Goal: Task Accomplishment & Management: Manage account settings

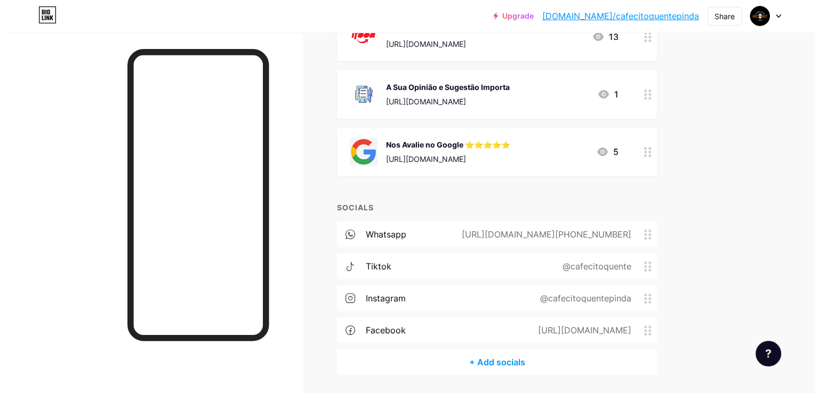
scroll to position [194, 0]
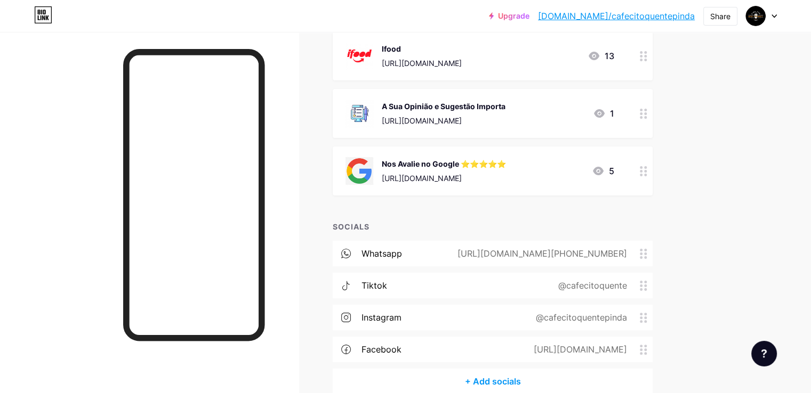
click at [614, 166] on div "Nos Avalie no Google ⭐️⭐️⭐️⭐️⭐️ [URL][DOMAIN_NAME] 5" at bounding box center [479, 171] width 269 height 28
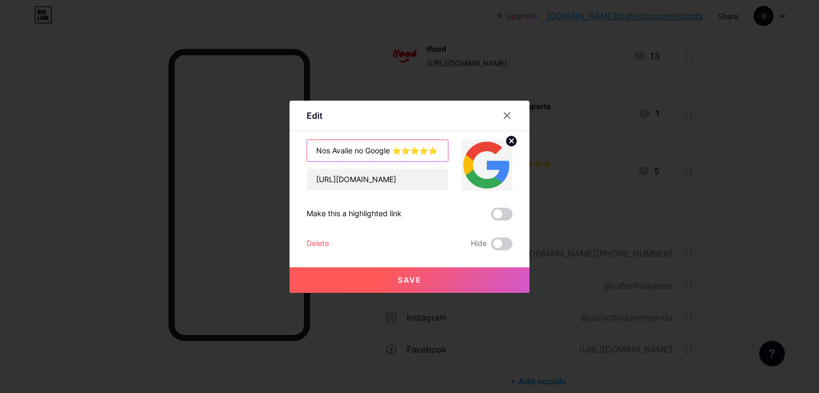
click at [358, 151] on input "Nos Avalie no Google ⭐️⭐️⭐️⭐️⭐️" at bounding box center [377, 150] width 141 height 21
click at [392, 144] on input "Nos Avalie no Google ⭐️⭐️⭐️⭐️⭐️" at bounding box center [377, 150] width 141 height 21
type input "Nos Avalie no Google - [GEOGRAPHIC_DATA]⭐️⭐️⭐️⭐️⭐️"
click at [432, 271] on button "Save" at bounding box center [409, 281] width 240 height 26
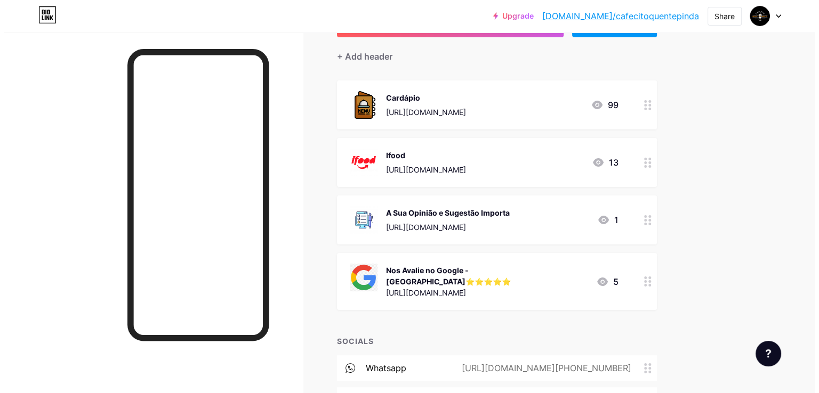
scroll to position [34, 0]
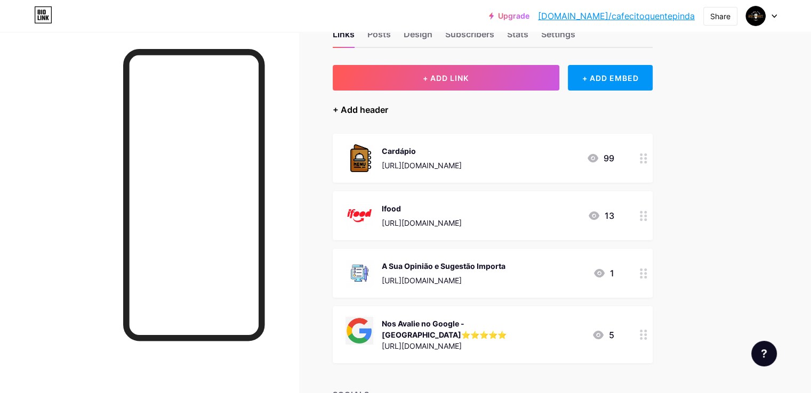
click at [388, 109] on div "+ Add header" at bounding box center [360, 109] width 55 height 13
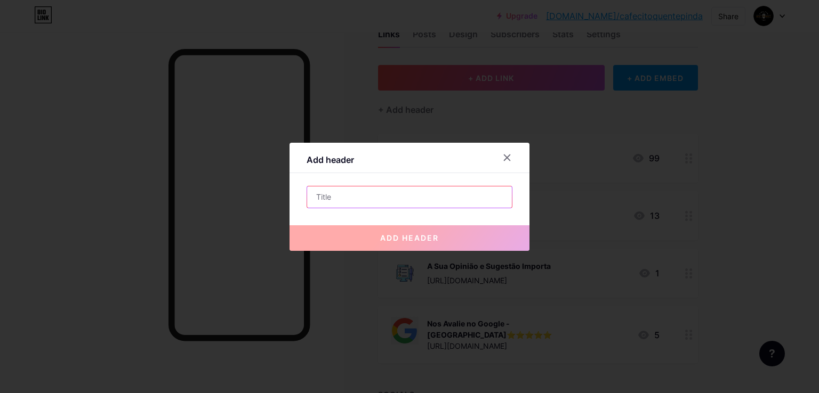
click at [345, 196] on input "text" at bounding box center [409, 197] width 205 height 21
click at [509, 157] on icon at bounding box center [507, 158] width 9 height 9
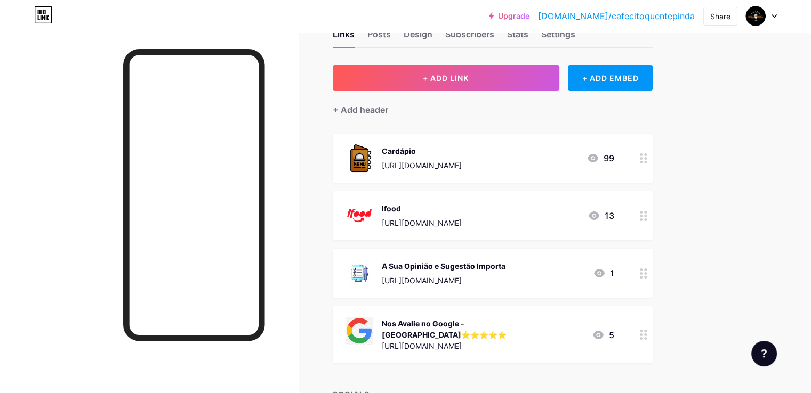
click at [642, 334] on circle at bounding box center [641, 335] width 3 height 3
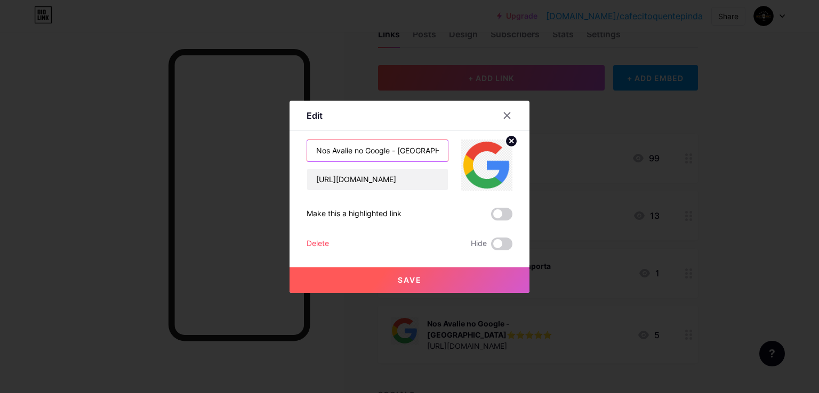
click at [382, 152] on input "Nos Avalie no Google - [GEOGRAPHIC_DATA]⭐️⭐️⭐️⭐️⭐️" at bounding box center [377, 150] width 141 height 21
click at [509, 116] on icon at bounding box center [507, 115] width 9 height 9
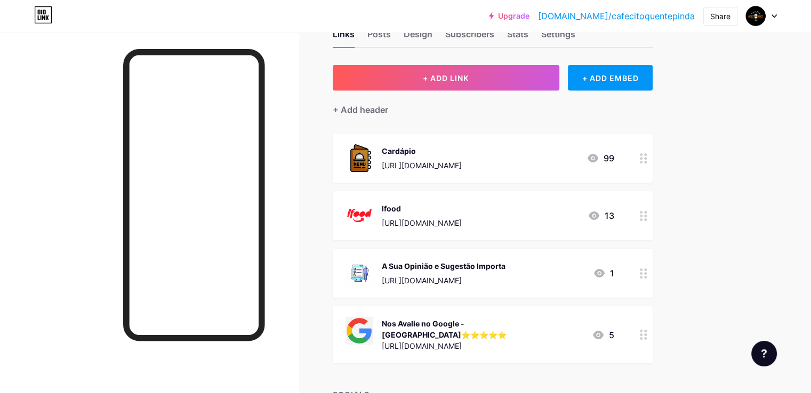
click at [493, 54] on div "Links Posts Design Subscribers Stats Settings + ADD LINK + ADD EMBED + Add head…" at bounding box center [348, 307] width 697 height 618
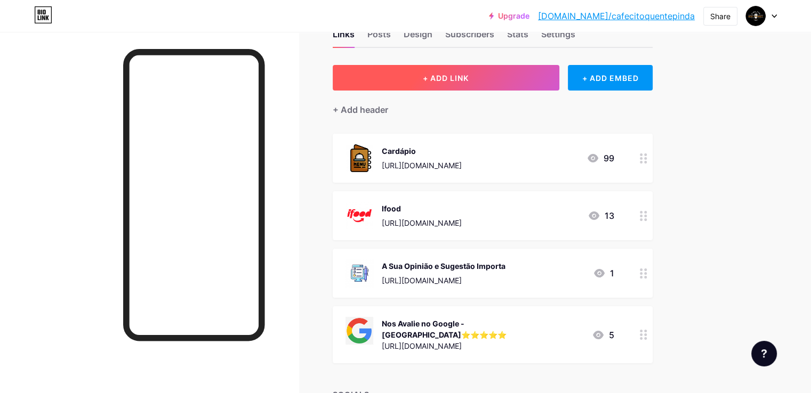
click at [469, 75] on span "+ ADD LINK" at bounding box center [446, 78] width 46 height 9
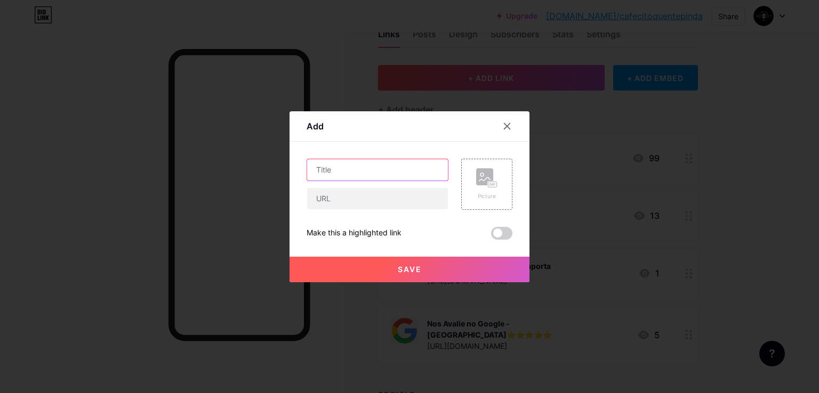
click at [390, 165] on input "text" at bounding box center [377, 169] width 141 height 21
paste input "Nos Avalie no Google - [GEOGRAPHIC_DATA]⭐️⭐️⭐️⭐️⭐️"
click at [388, 165] on input "Nos Avalie no Google - [GEOGRAPHIC_DATA]⭐️⭐️⭐️⭐️⭐️" at bounding box center [377, 169] width 141 height 21
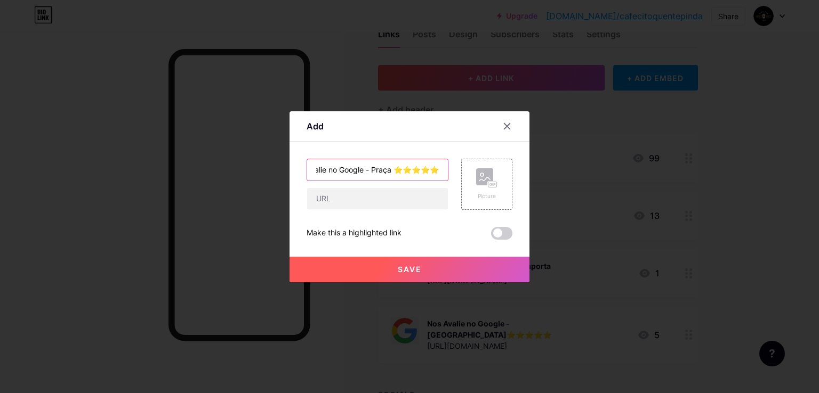
scroll to position [0, 33]
type input "Nos Avalie no Google - [GEOGRAPHIC_DATA]⭐️⭐️⭐️⭐️⭐️"
click at [471, 192] on div "Picture" at bounding box center [486, 184] width 51 height 51
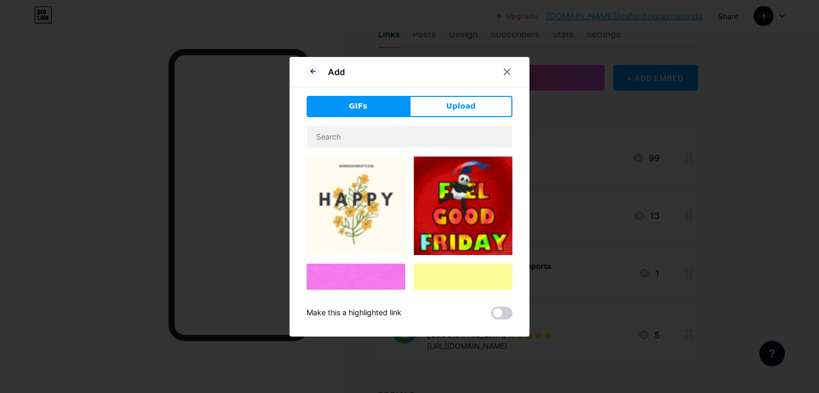
click at [452, 91] on div "Add GIFs Upload Content YouTube Play YouTube video without leaving your page. A…" at bounding box center [409, 197] width 240 height 280
click at [453, 106] on span "Upload" at bounding box center [460, 106] width 29 height 11
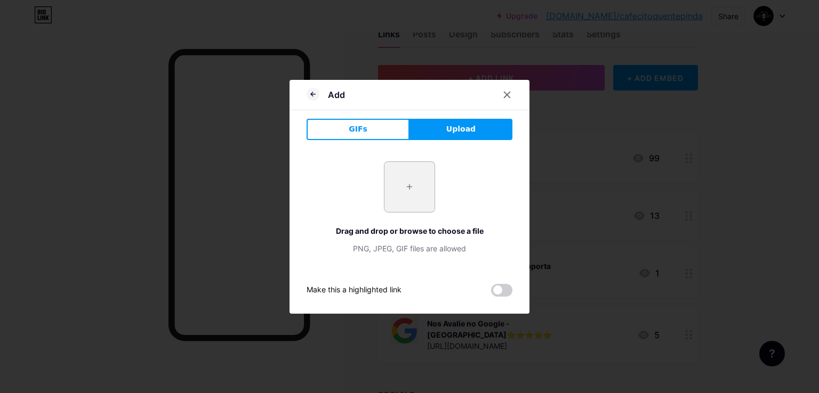
click at [400, 188] on input "file" at bounding box center [409, 187] width 50 height 50
type input "C:\fakepath\google-logo-icon-gsuite-hd-701751694791470gzbayltphh.png"
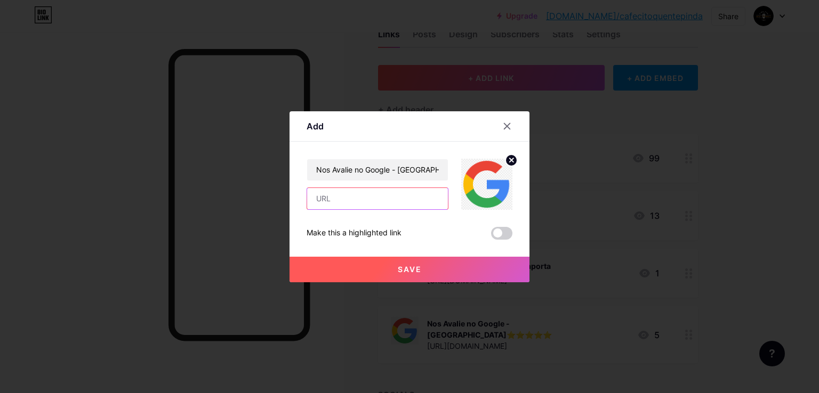
click at [368, 204] on input "text" at bounding box center [377, 198] width 141 height 21
paste input "[URL][DOMAIN_NAME]"
type input "[URL][DOMAIN_NAME]"
click at [397, 271] on button "Save" at bounding box center [409, 270] width 240 height 26
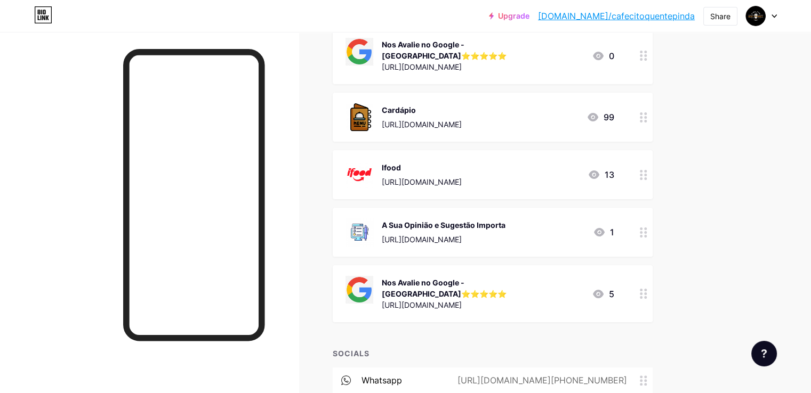
scroll to position [141, 0]
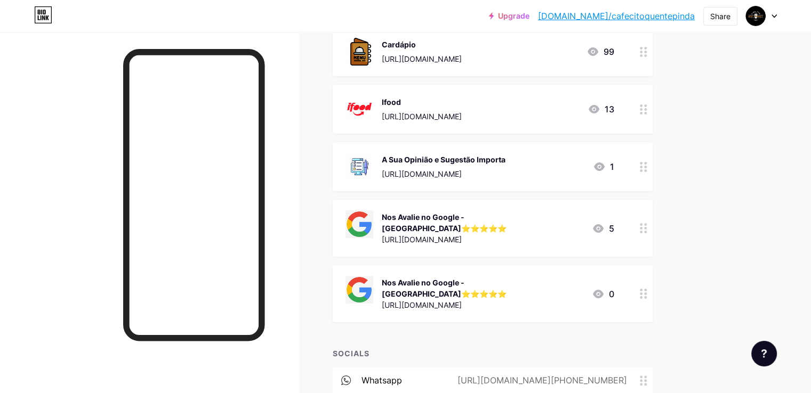
click at [744, 194] on div "Upgrade [DOMAIN_NAME]/cafeci... [DOMAIN_NAME]/cafecitoquentepinda Share Switch …" at bounding box center [405, 216] width 811 height 715
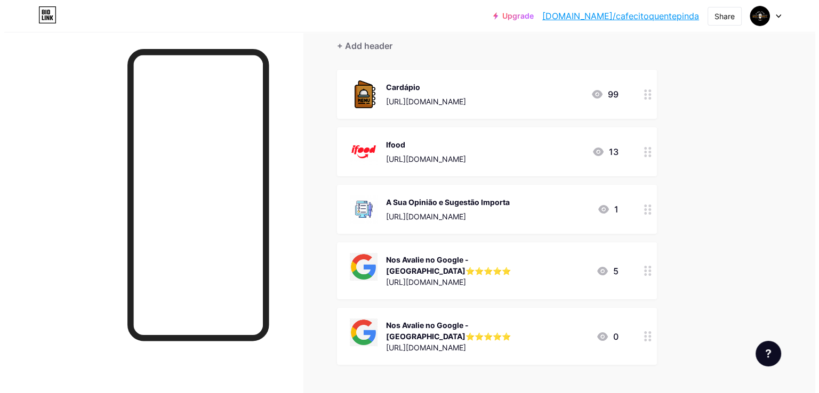
scroll to position [34, 0]
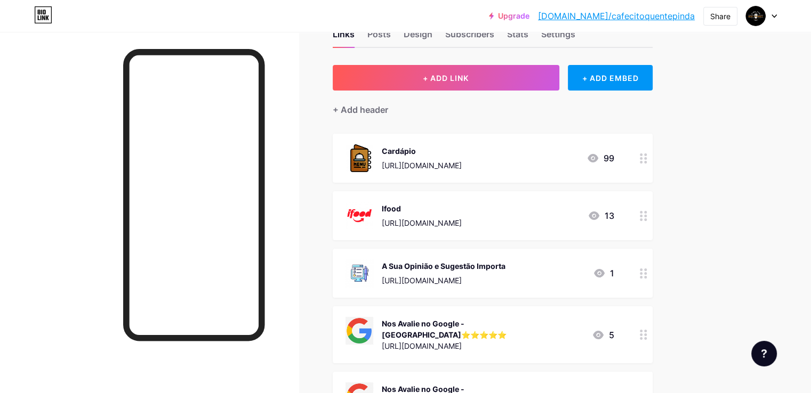
click at [647, 330] on icon at bounding box center [643, 335] width 7 height 10
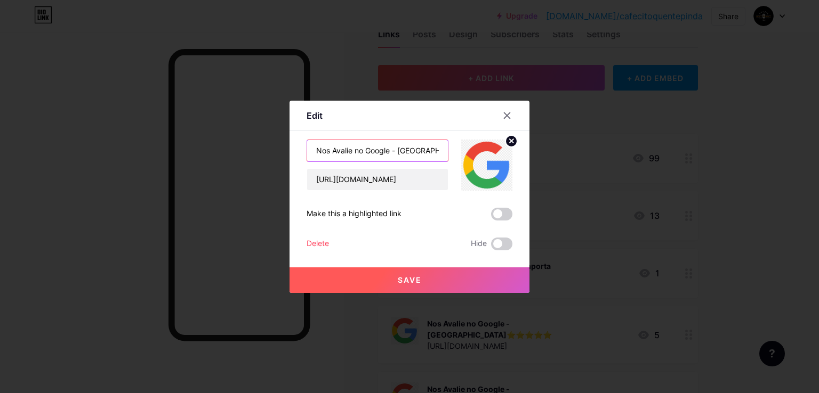
click at [439, 156] on input "Nos Avalie no Google - [GEOGRAPHIC_DATA]⭐️⭐️⭐️⭐️⭐️" at bounding box center [377, 150] width 141 height 21
drag, startPoint x: 438, startPoint y: 156, endPoint x: 468, endPoint y: 156, distance: 30.4
click at [468, 156] on div "Nos Avalie no Google - [GEOGRAPHIC_DATA]⭐️⭐️⭐️⭐️⭐️ [URL][DOMAIN_NAME]" at bounding box center [410, 165] width 206 height 51
click at [388, 155] on input "Nos Avalie no Google - [GEOGRAPHIC_DATA]⭐️⭐️⭐️⭐️⭐️" at bounding box center [377, 150] width 141 height 21
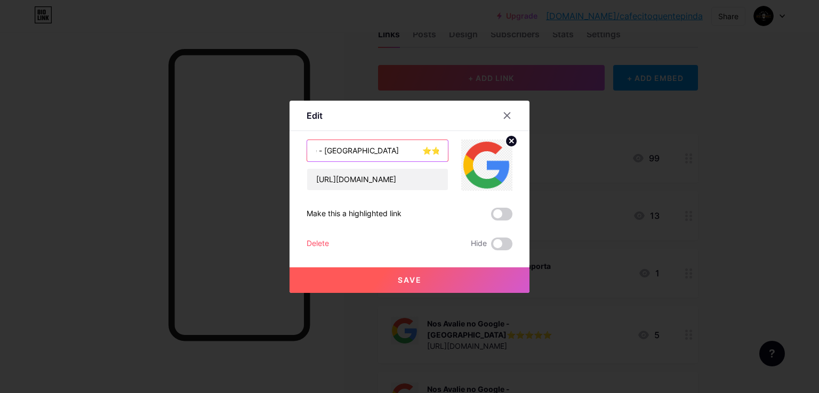
type input "Nos Avalie no Google - [GEOGRAPHIC_DATA] ⭐️⭐️⭐️⭐️⭐️"
click at [440, 282] on button "Save" at bounding box center [409, 281] width 240 height 26
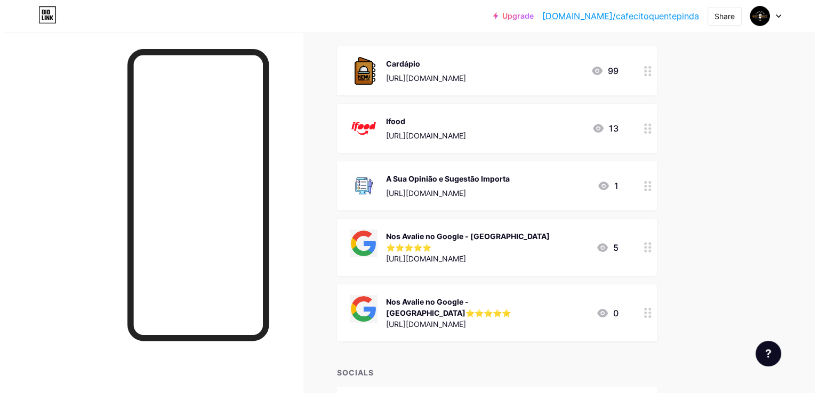
scroll to position [141, 0]
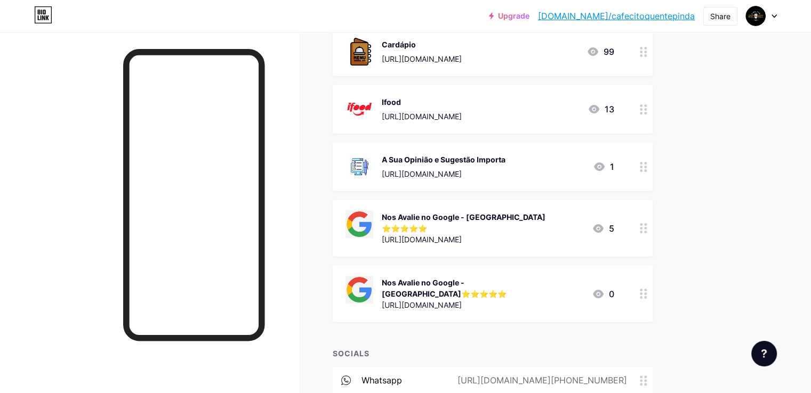
click at [583, 280] on div "Nos Avalie no Google - [GEOGRAPHIC_DATA]⭐️⭐️⭐️⭐️⭐️" at bounding box center [483, 288] width 202 height 22
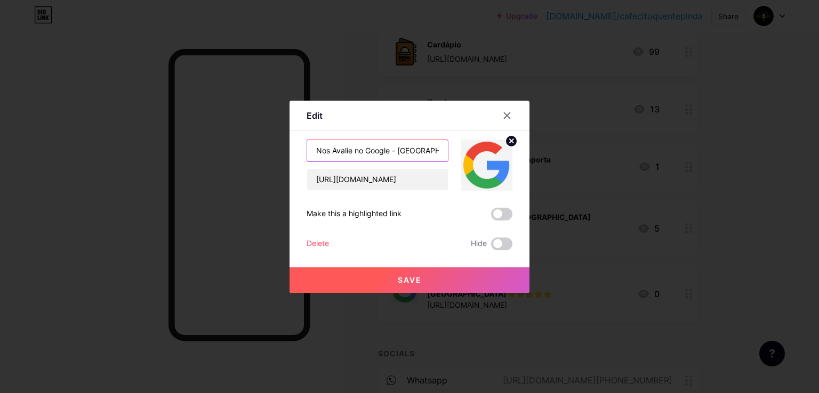
scroll to position [0, 79]
drag, startPoint x: 435, startPoint y: 150, endPoint x: 479, endPoint y: 149, distance: 43.7
click at [479, 149] on div "Nos Avalie no Google - [GEOGRAPHIC_DATA]⭐️⭐️⭐️⭐️⭐️ [URL][DOMAIN_NAME]" at bounding box center [410, 165] width 206 height 51
click at [389, 151] on input "Nos Avalie no Google - [GEOGRAPHIC_DATA]⭐️⭐️⭐️⭐️⭐️" at bounding box center [377, 150] width 141 height 21
type input "Nos Avalie no Google - [GEOGRAPHIC_DATA] ⭐️⭐️⭐️⭐️⭐️"
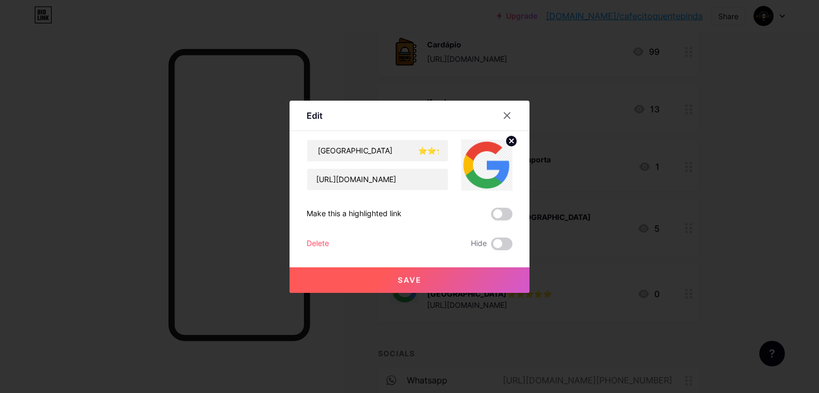
click at [428, 279] on button "Save" at bounding box center [409, 281] width 240 height 26
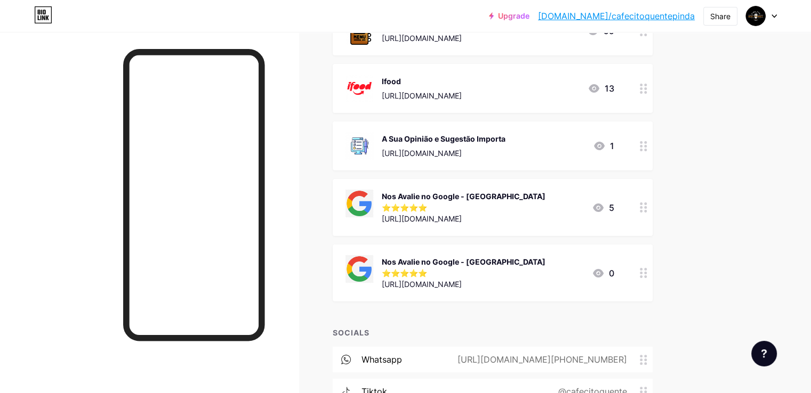
scroll to position [108, 0]
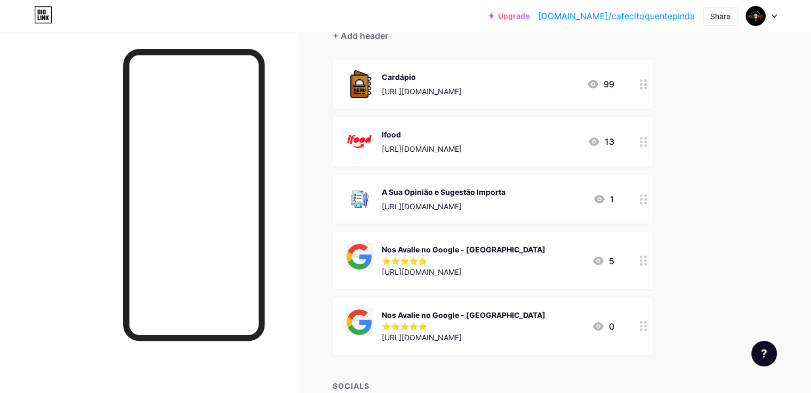
drag, startPoint x: 664, startPoint y: 233, endPoint x: 687, endPoint y: 164, distance: 73.2
click at [653, 210] on span "Cardápio [URL][DOMAIN_NAME] 99 [GEOGRAPHIC_DATA] [URL][DOMAIN_NAME] 13 A Sua Op…" at bounding box center [493, 207] width 320 height 295
click at [642, 141] on circle at bounding box center [641, 142] width 3 height 3
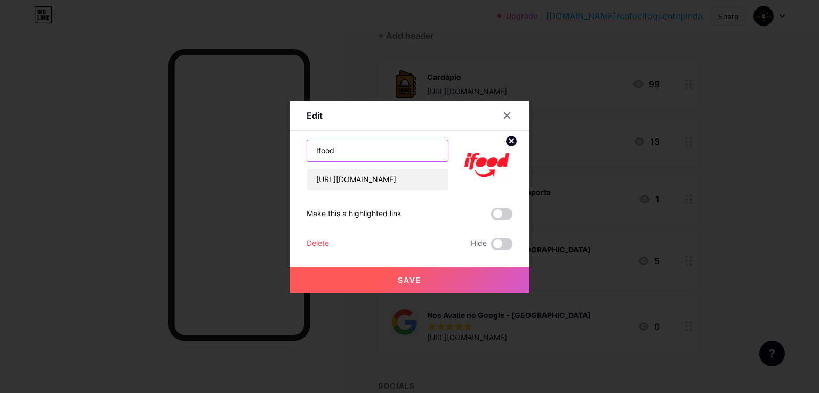
click at [366, 146] on input "Ifood" at bounding box center [377, 150] width 141 height 21
type input "Ifood - Cruzeiro"
click at [448, 281] on button "Save" at bounding box center [409, 281] width 240 height 26
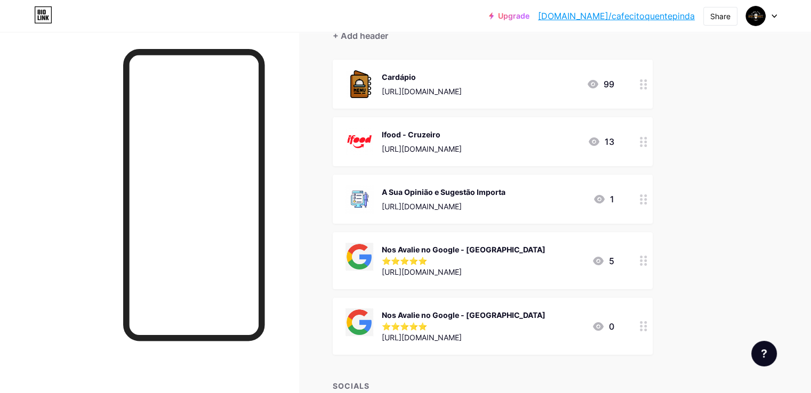
click at [784, 133] on div "Upgrade [DOMAIN_NAME]/cafeci... [DOMAIN_NAME]/cafecitoquentepinda Share Switch …" at bounding box center [405, 249] width 811 height 715
click at [774, 280] on div "Upgrade [DOMAIN_NAME]/cafeci... [DOMAIN_NAME]/cafecitoquentepinda Share Switch …" at bounding box center [405, 249] width 811 height 715
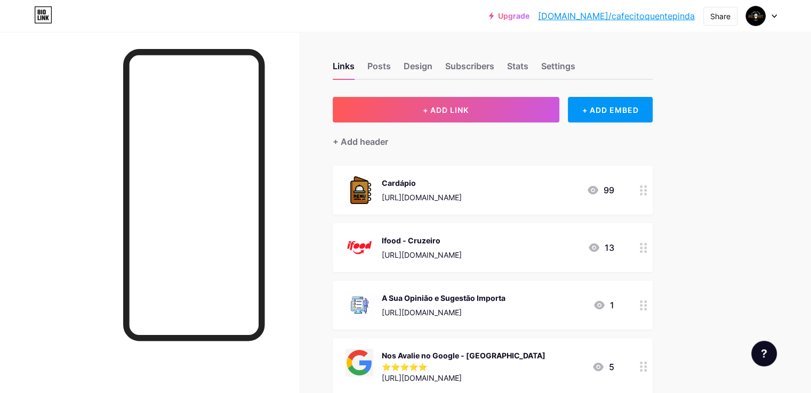
scroll to position [0, 0]
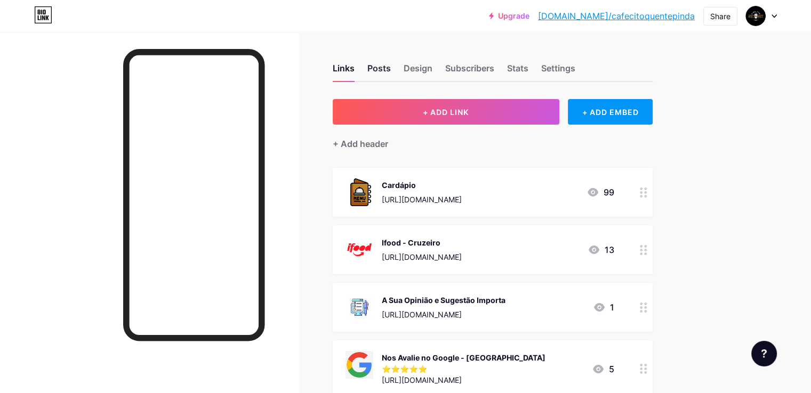
click at [391, 66] on div "Posts" at bounding box center [378, 71] width 23 height 19
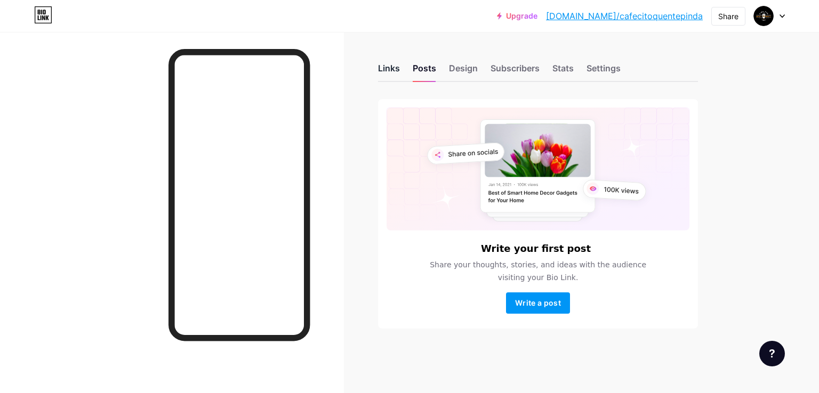
click at [389, 70] on div "Links" at bounding box center [389, 71] width 22 height 19
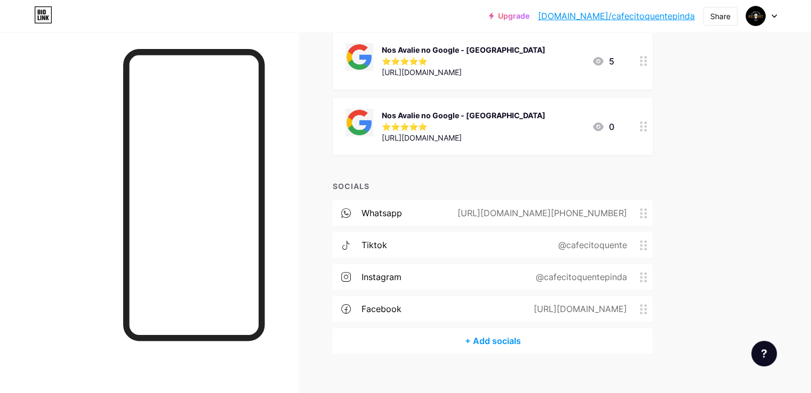
scroll to position [320, 0]
